Goal: Find specific page/section: Find specific page/section

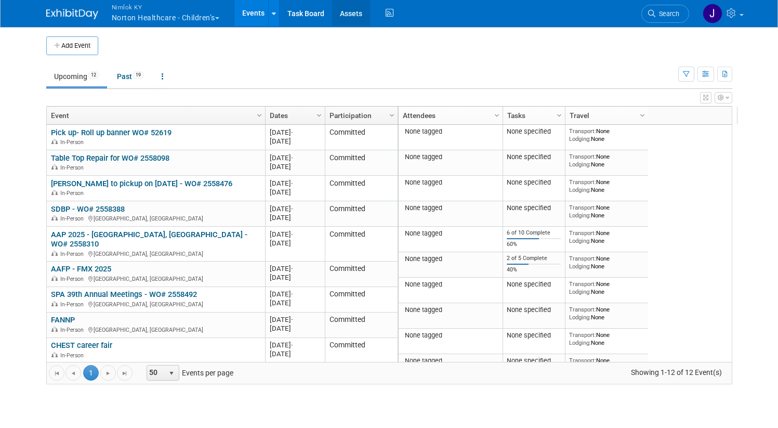
click at [348, 16] on link "Assets" at bounding box center [351, 13] width 38 height 26
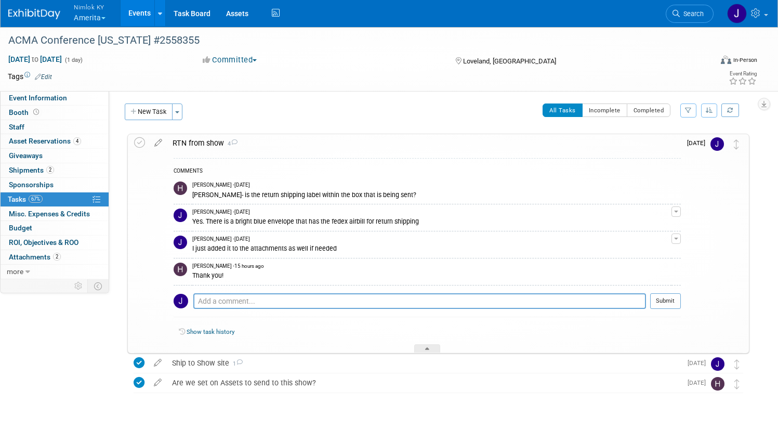
scroll to position [2, 0]
